Goal: Task Accomplishment & Management: Manage account settings

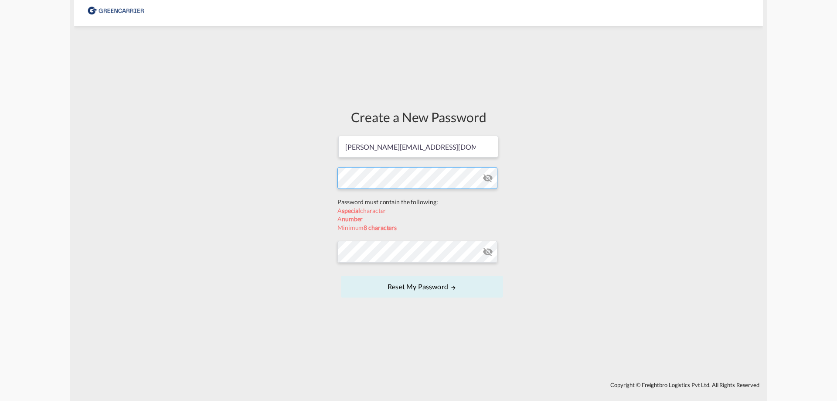
click at [377, 191] on form "[PERSON_NAME][EMAIL_ADDRESS][DOMAIN_NAME] Password must contain the following: …" at bounding box center [419, 217] width 162 height 165
click at [391, 249] on form "[PERSON_NAME][EMAIL_ADDRESS][DOMAIN_NAME] Password must contain the following: …" at bounding box center [419, 217] width 162 height 165
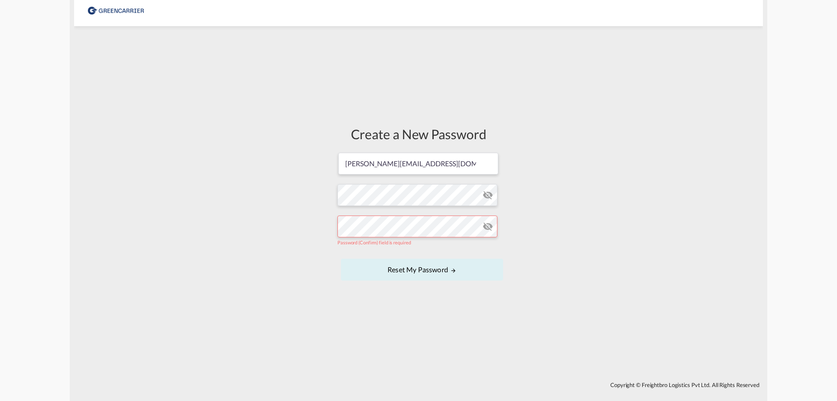
click at [483, 197] on md-icon "icon-eye-off" at bounding box center [488, 195] width 10 height 10
click at [378, 192] on form "[PERSON_NAME][EMAIL_ADDRESS][DOMAIN_NAME] Password must contain the following: …" at bounding box center [419, 217] width 162 height 131
drag, startPoint x: 378, startPoint y: 192, endPoint x: 363, endPoint y: 191, distance: 14.8
click at [363, 191] on form "[PERSON_NAME][EMAIL_ADDRESS][DOMAIN_NAME] Password must contain the following: …" at bounding box center [419, 217] width 162 height 131
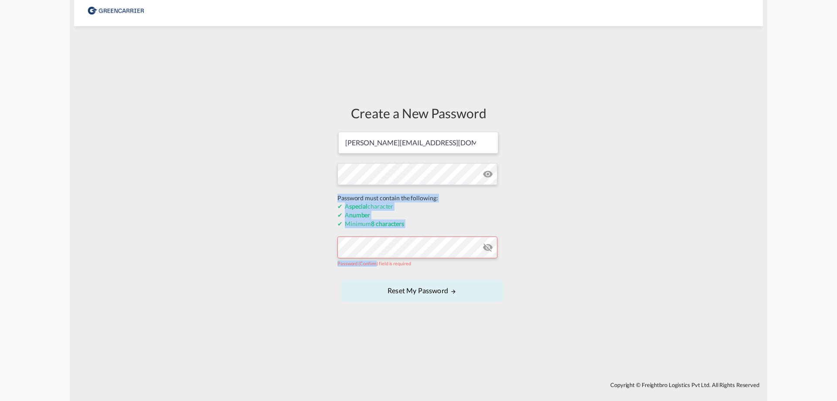
click at [363, 191] on form "[PERSON_NAME][EMAIL_ADDRESS][DOMAIN_NAME] Password must contain the following: …" at bounding box center [419, 217] width 162 height 173
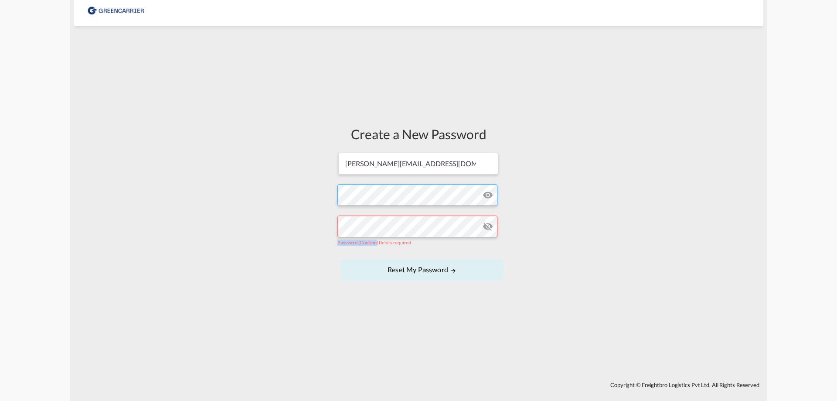
click at [363, 191] on form "[PERSON_NAME][EMAIL_ADDRESS][DOMAIN_NAME] Password must contain the following: …" at bounding box center [419, 217] width 162 height 131
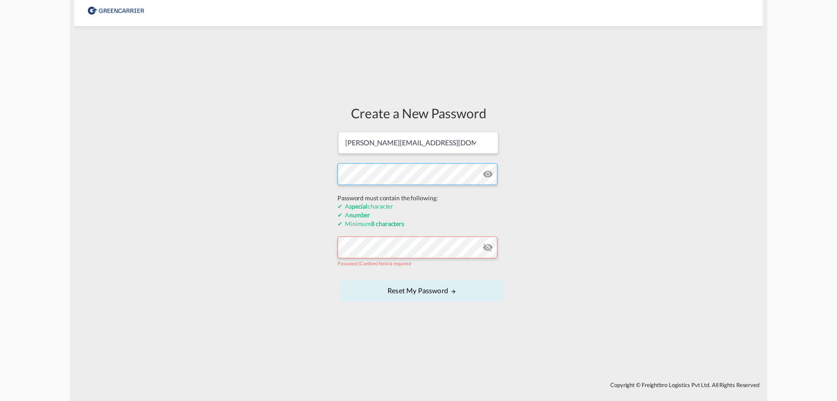
click at [293, 165] on div "Create a New Password [PERSON_NAME][EMAIL_ADDRESS][DOMAIN_NAME] Password must c…" at bounding box center [418, 204] width 689 height 347
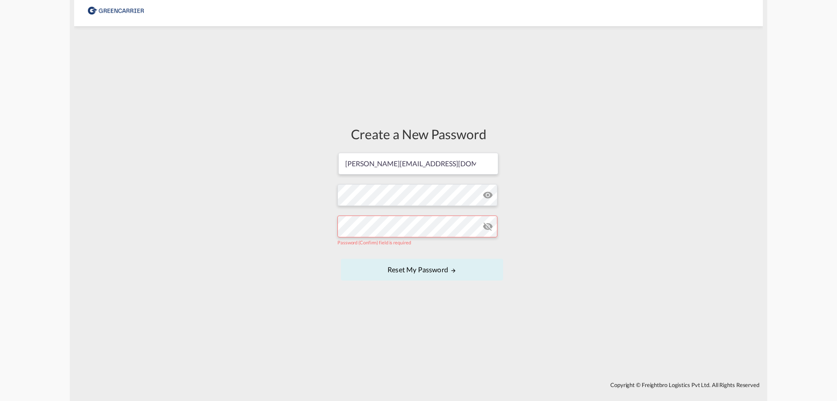
click at [360, 251] on form "[PERSON_NAME][EMAIL_ADDRESS][DOMAIN_NAME] Password must contain the following: …" at bounding box center [419, 217] width 162 height 131
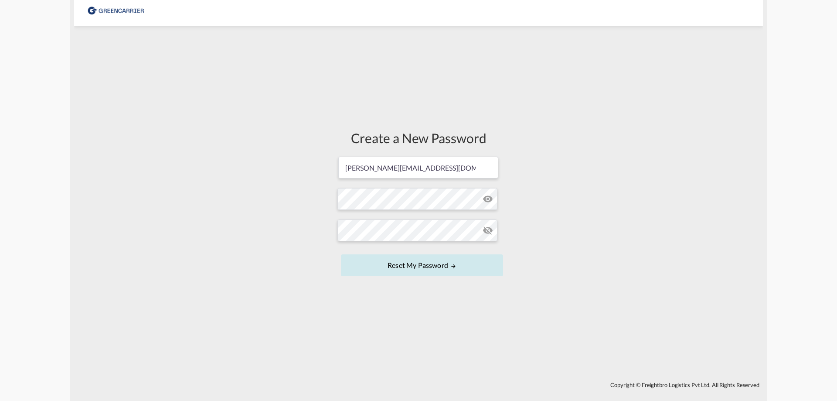
click at [425, 266] on button "Reset my password" at bounding box center [422, 265] width 162 height 22
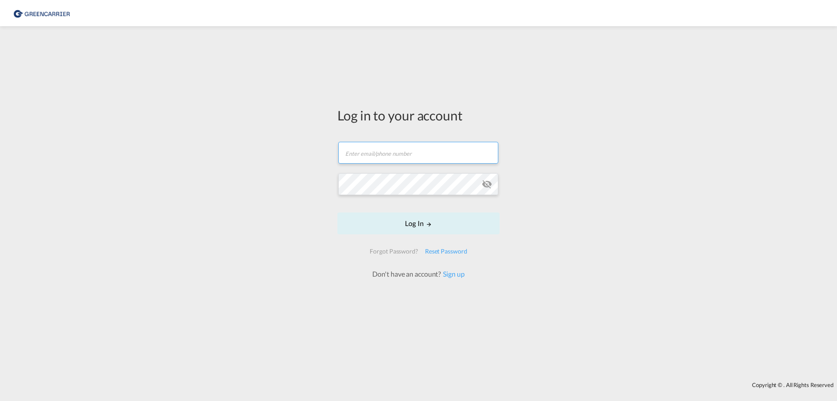
type input "[PERSON_NAME][EMAIL_ADDRESS][DOMAIN_NAME]"
click at [441, 227] on button "Log In" at bounding box center [419, 223] width 162 height 22
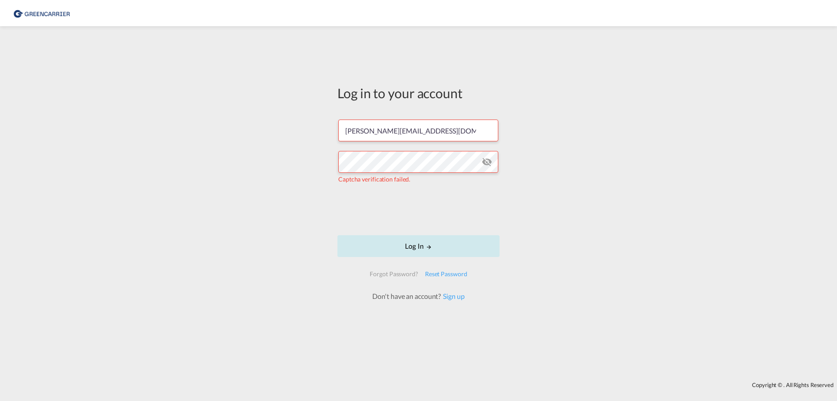
click at [443, 247] on button "Log In" at bounding box center [419, 246] width 162 height 22
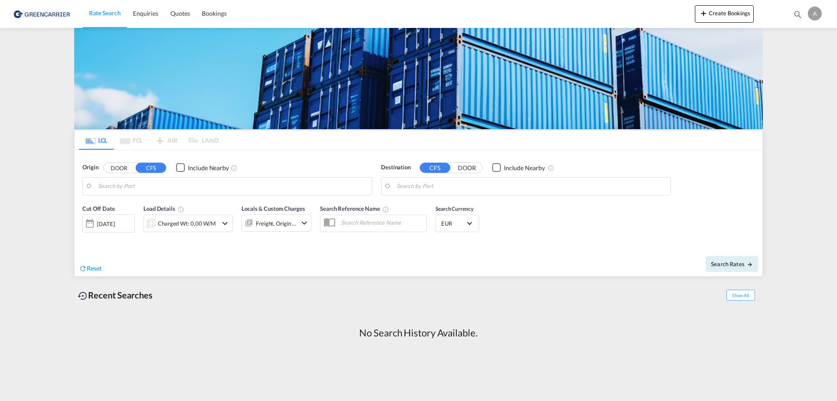
click at [24, 109] on md-content "Rate Search Enquiries Quotes Bookings Create Bookings Bookings Quotes Enquiries…" at bounding box center [418, 200] width 837 height 401
click at [50, 11] on img at bounding box center [42, 14] width 59 height 20
click at [792, 156] on md-content "Rate Search Enquiries Quotes Bookings Create Bookings Bookings Quotes Enquiries…" at bounding box center [418, 200] width 837 height 401
